Goal: Task Accomplishment & Management: Manage account settings

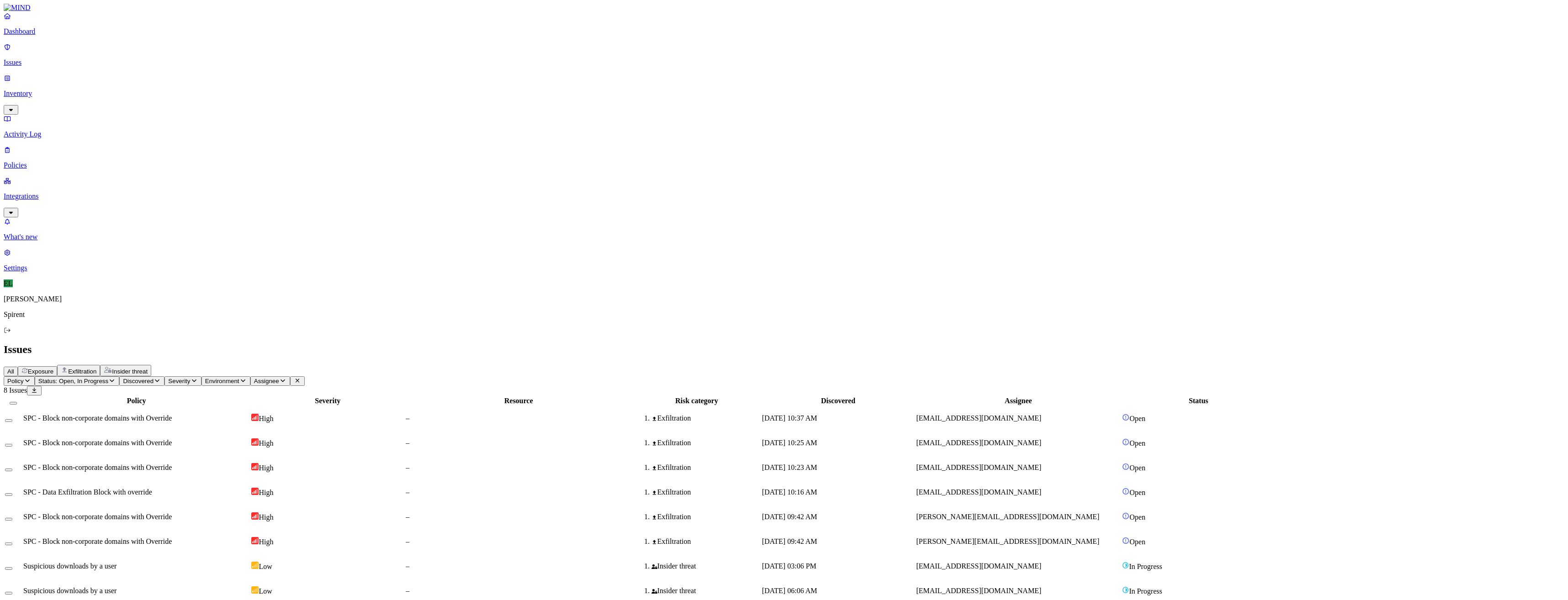
click at [914, 513] on div "[DATE] 09:42 AM" at bounding box center [838, 517] width 152 height 8
click at [12, 518] on button "Select row" at bounding box center [8, 519] width 7 height 2
click at [22, 533] on td at bounding box center [13, 544] width 17 height 24
click at [12, 546] on button "Select row" at bounding box center [8, 547] width 7 height 2
click at [142, 58] on html "Dashboard Issues Inventory Activity Log Policies Integrations What's new 1 Sett…" at bounding box center [784, 305] width 1568 height 611
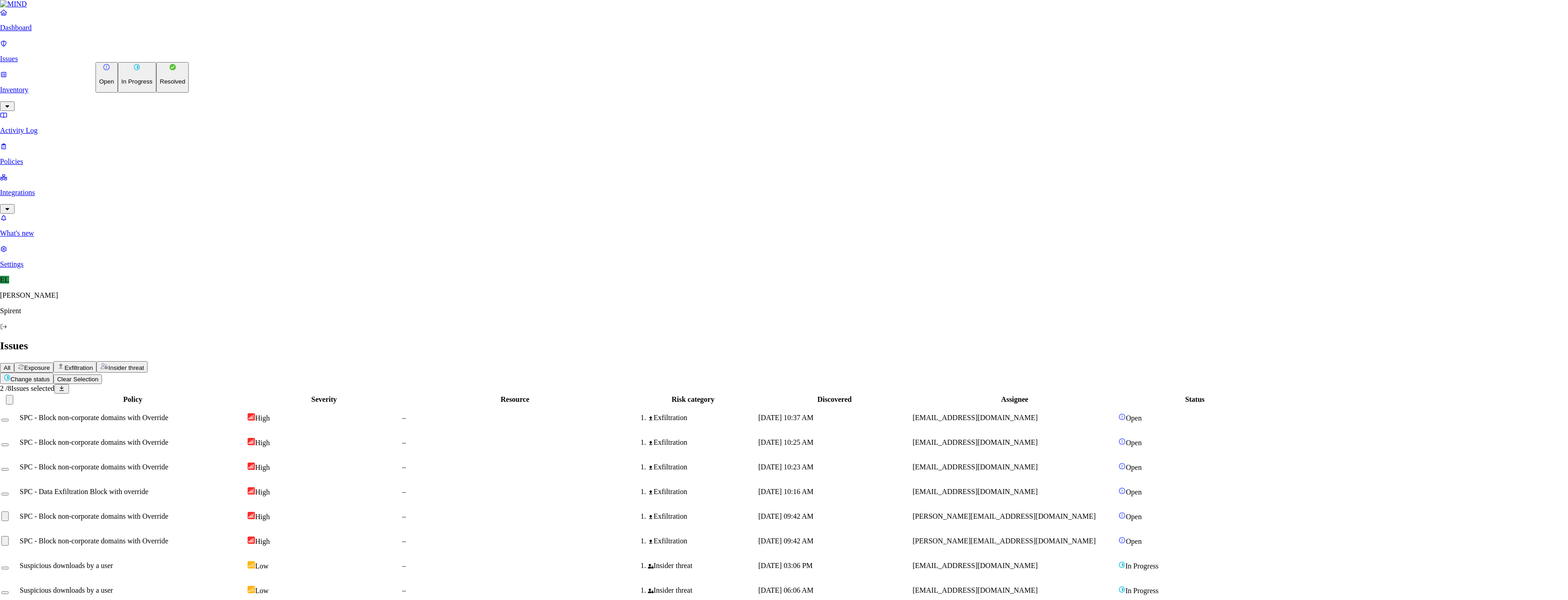
click at [156, 93] on button "Resolved" at bounding box center [173, 77] width 33 height 30
select select "Custom Reason"
type textarea "Not sensitive"
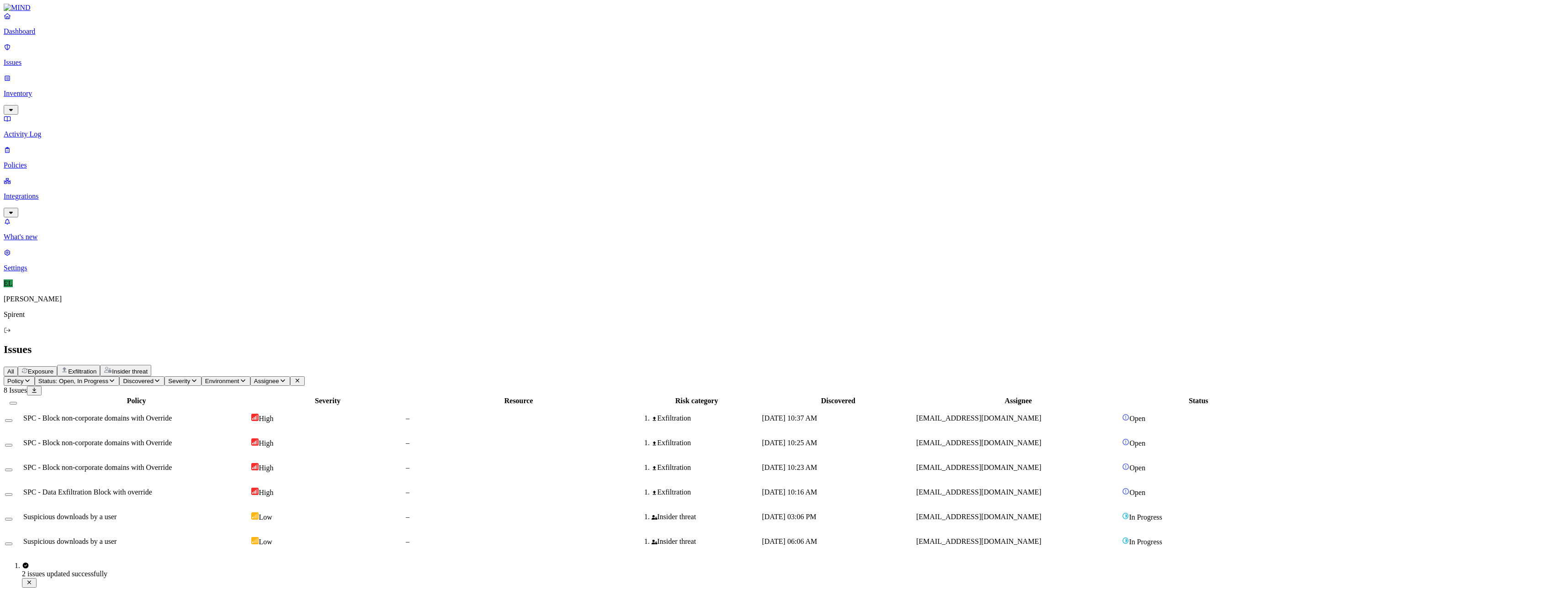
click at [914, 414] on div "[DATE] 10:37 AM" at bounding box center [838, 418] width 152 height 8
click at [21, 414] on div at bounding box center [13, 418] width 16 height 8
drag, startPoint x: 125, startPoint y: 108, endPoint x: 123, endPoint y: 100, distance: 8.2
click at [12, 444] on button "Select row" at bounding box center [8, 444] width 7 height 2
click at [22, 410] on td at bounding box center [13, 421] width 17 height 24
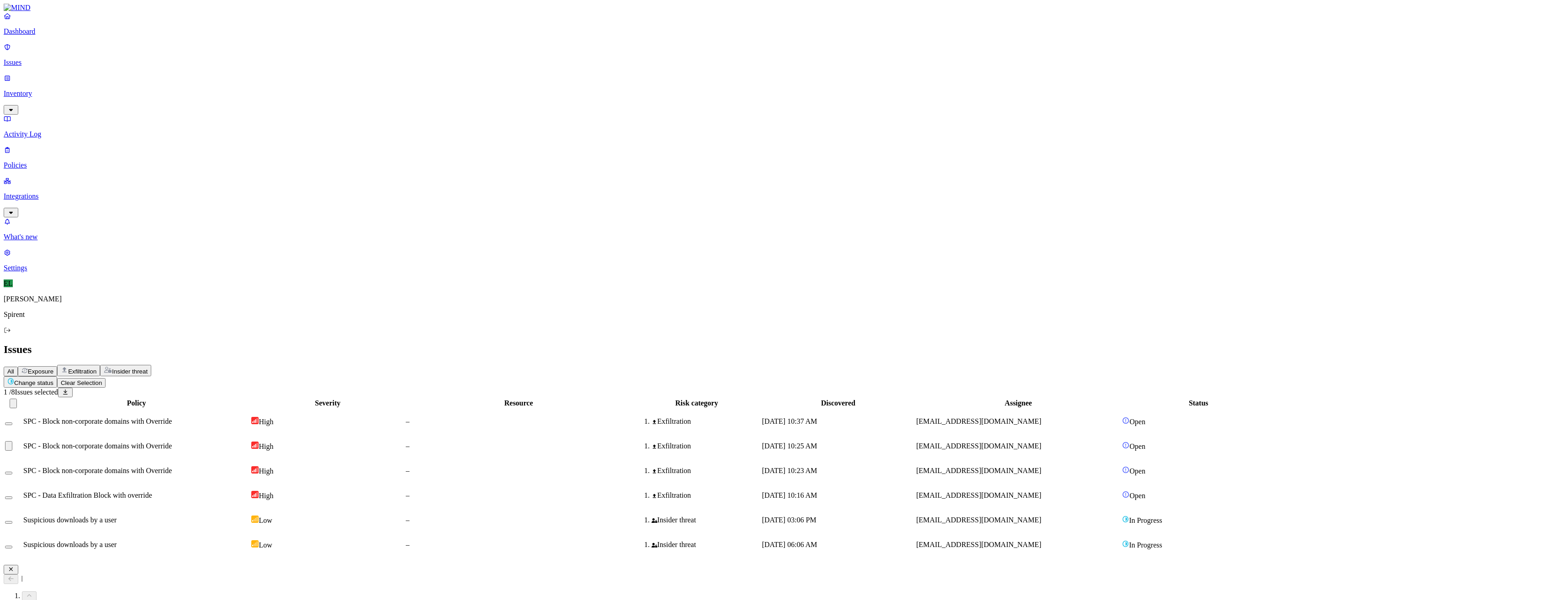
click at [12, 472] on button "Select row" at bounding box center [8, 472] width 7 height 2
click at [12, 422] on button "Select row" at bounding box center [8, 423] width 7 height 2
click at [134, 54] on html "Dashboard Issues Inventory Activity Log Policies Integrations What's new 1 Sett…" at bounding box center [784, 281] width 1568 height 561
click at [160, 85] on p "Resolved" at bounding box center [172, 81] width 26 height 7
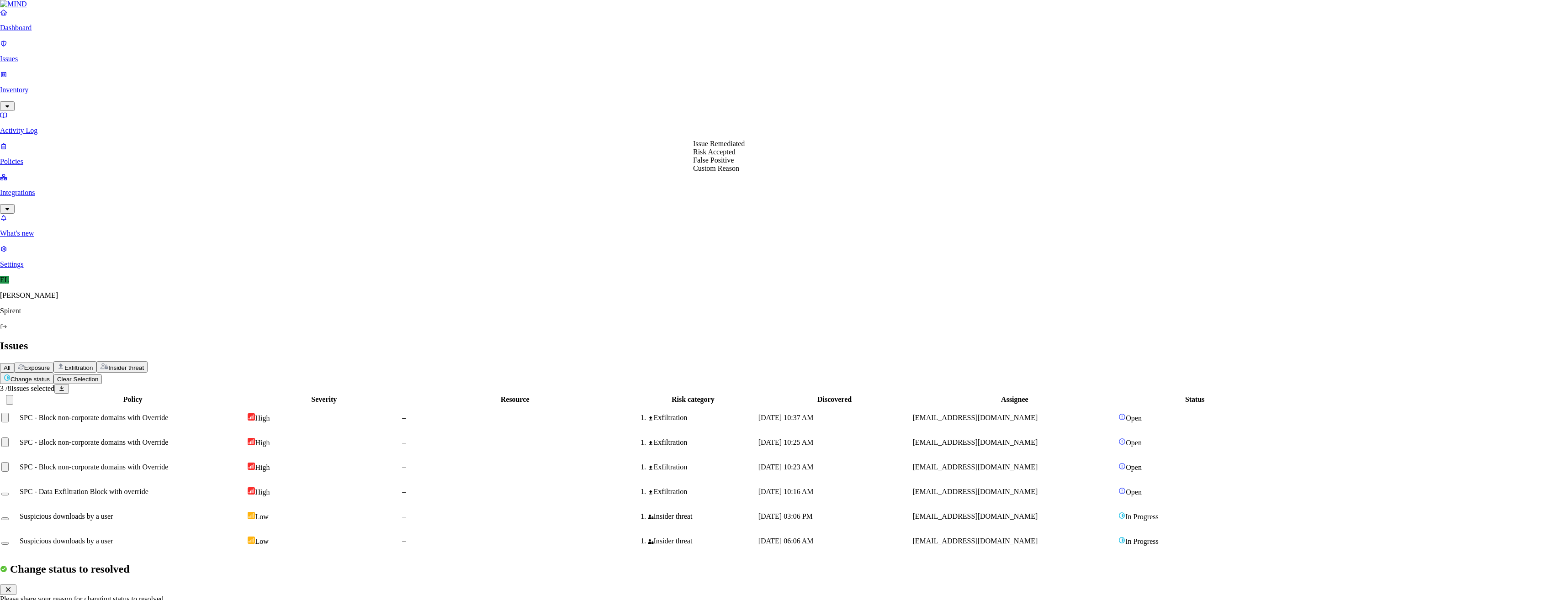
select select "Custom Reason"
type textarea "Text - log"
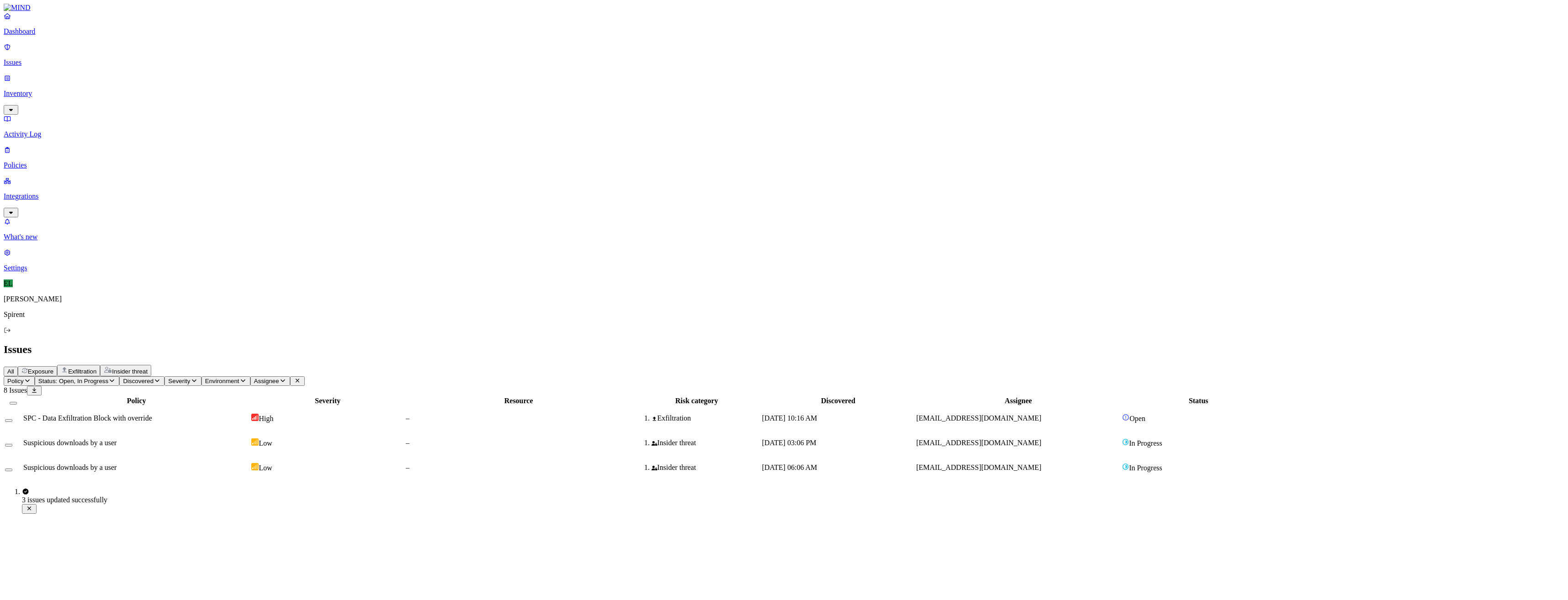
click at [1041, 414] on span "[EMAIL_ADDRESS][DOMAIN_NAME]" at bounding box center [978, 417] width 125 height 7
click at [12, 419] on button "Select row" at bounding box center [8, 420] width 7 height 2
click at [128, 52] on html "Dashboard Issues Inventory Activity Log Policies Integrations What's new 1 Sett…" at bounding box center [784, 244] width 1568 height 487
click at [160, 85] on p "Resolved" at bounding box center [172, 81] width 26 height 7
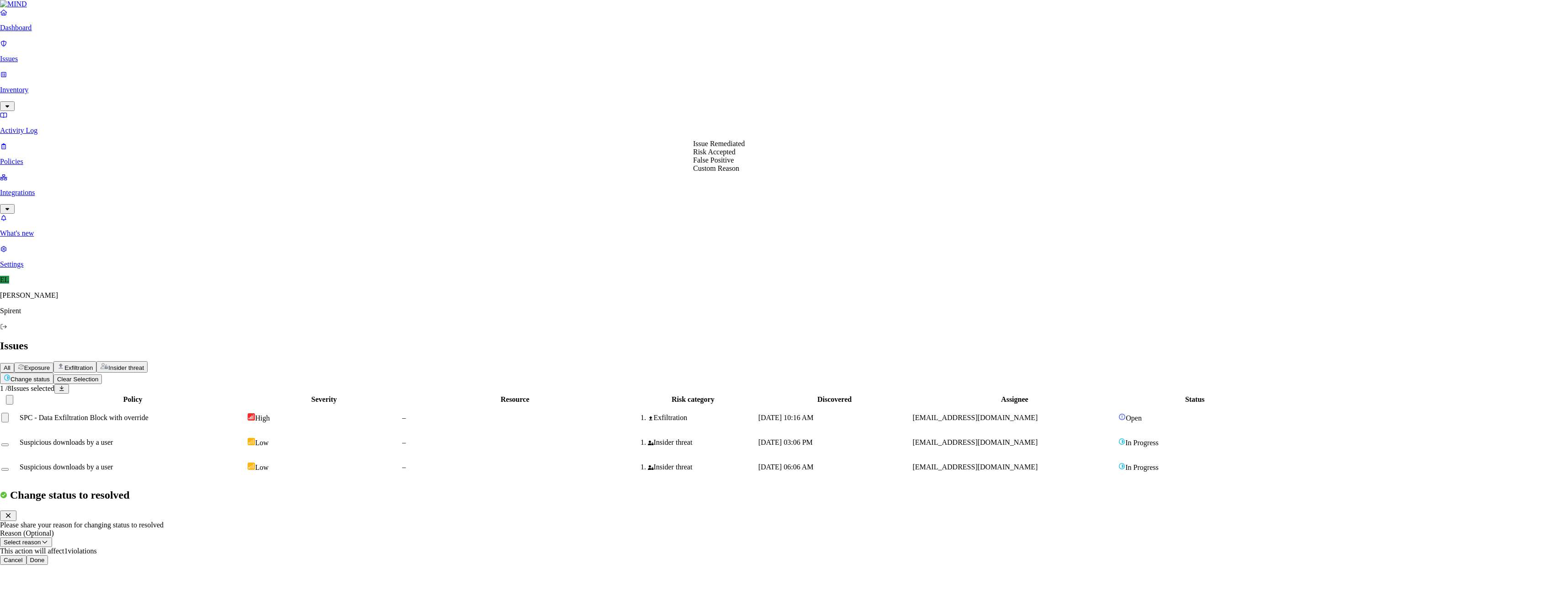
click at [52, 537] on button "Select reason" at bounding box center [26, 542] width 52 height 10
select select "Custom Reason"
click at [83, 555] on textarea at bounding box center [41, 563] width 83 height 16
type textarea "Text"
click at [49, 582] on button "Done" at bounding box center [37, 587] width 22 height 10
